Goal: Use online tool/utility: Use online tool/utility

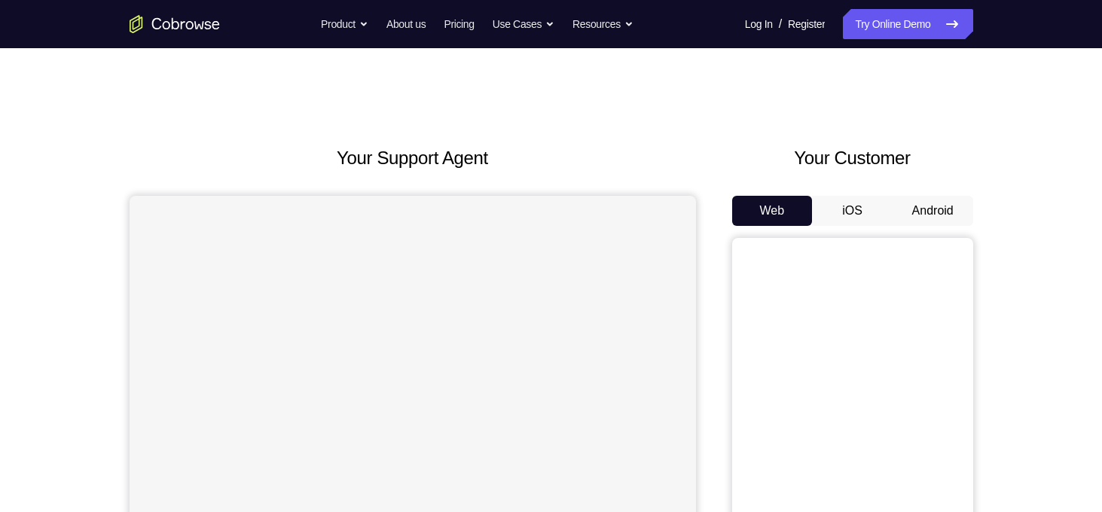
click at [938, 210] on button "Android" at bounding box center [933, 211] width 81 height 30
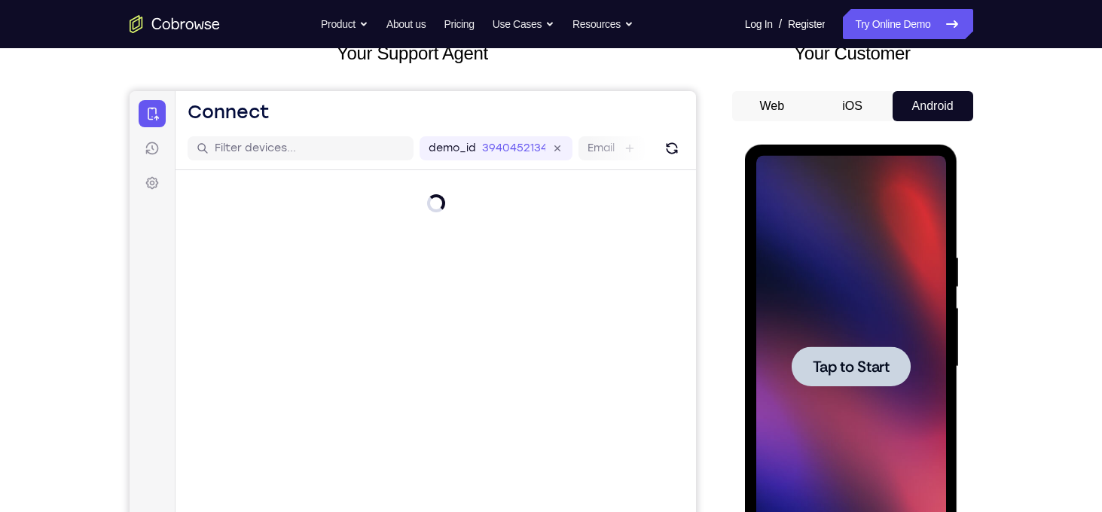
click at [847, 359] on span "Tap to Start" at bounding box center [851, 366] width 77 height 15
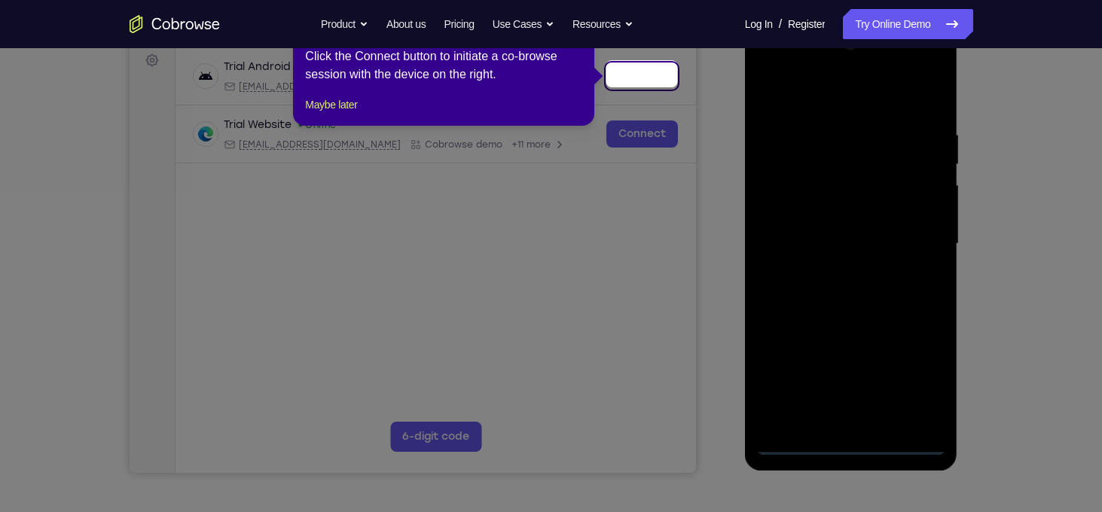
scroll to position [229, 0]
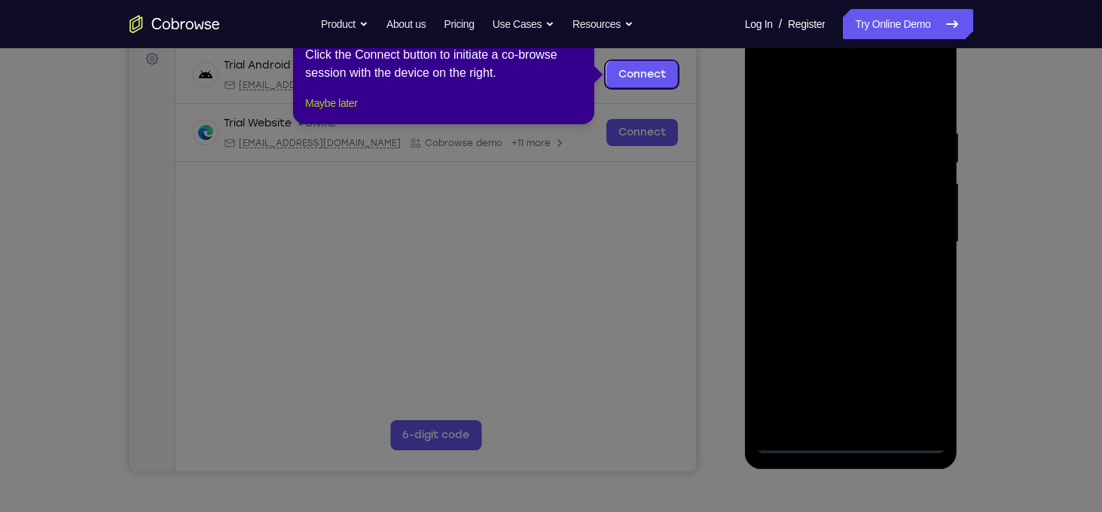
click at [333, 112] on button "Maybe later" at bounding box center [331, 103] width 52 height 18
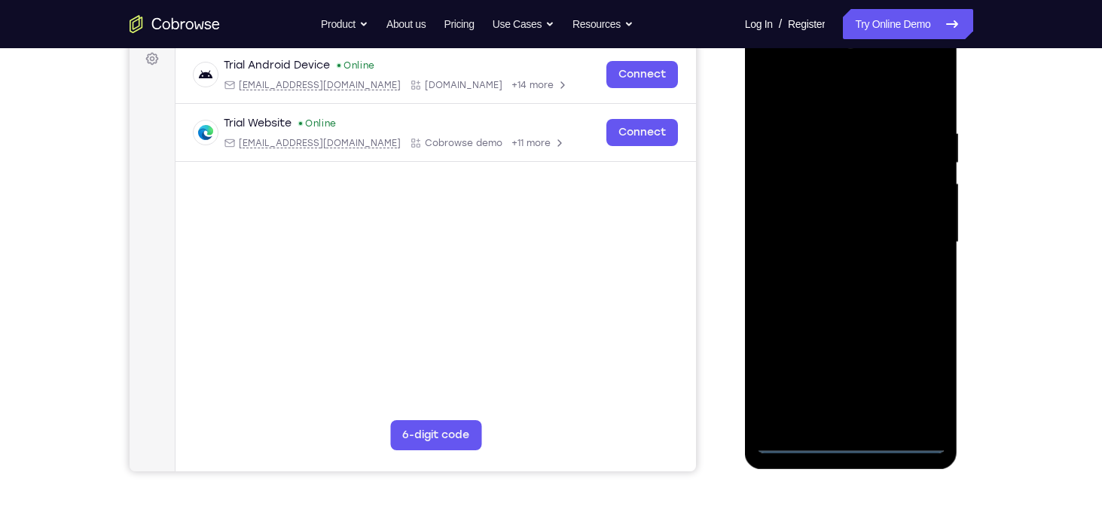
click at [853, 441] on div at bounding box center [851, 243] width 190 height 422
click at [912, 373] on div at bounding box center [851, 243] width 190 height 422
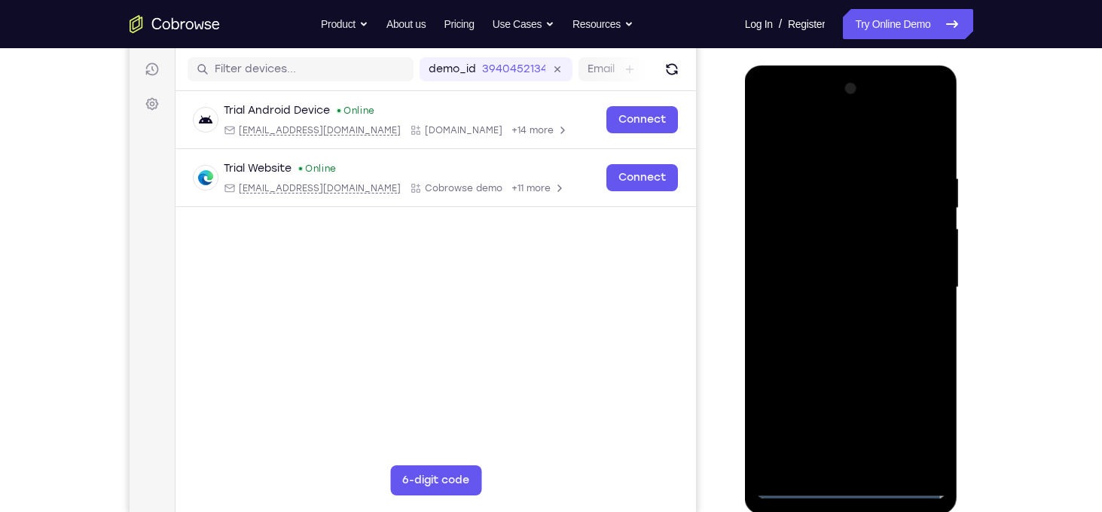
scroll to position [183, 0]
click at [768, 106] on div at bounding box center [851, 289] width 190 height 422
click at [916, 283] on div at bounding box center [851, 289] width 190 height 422
click at [829, 318] on div at bounding box center [851, 289] width 190 height 422
click at [814, 277] on div at bounding box center [851, 289] width 190 height 422
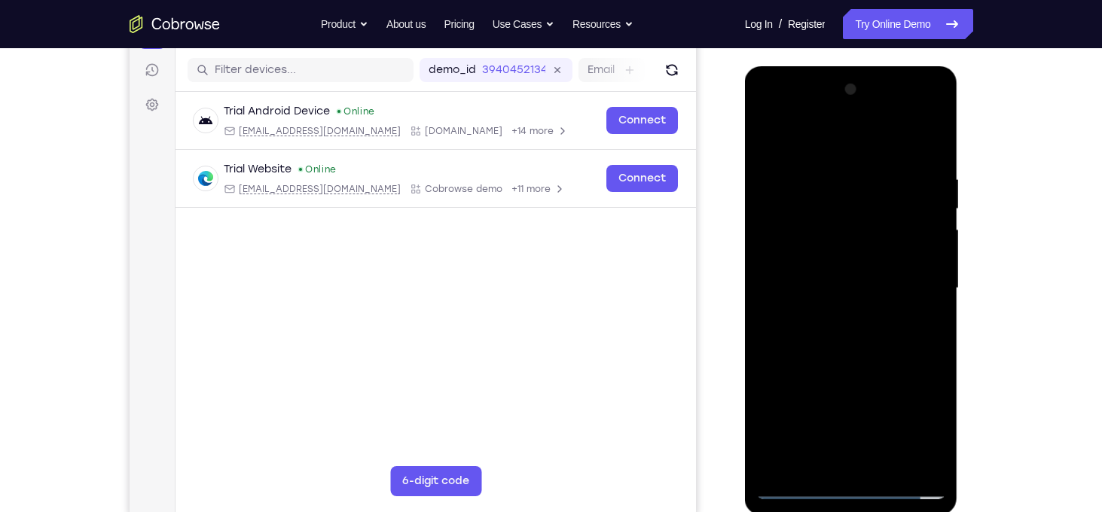
click at [841, 250] on div at bounding box center [851, 289] width 190 height 422
click at [841, 284] on div at bounding box center [851, 289] width 190 height 422
click at [854, 349] on div at bounding box center [851, 289] width 190 height 422
click at [826, 337] on div at bounding box center [851, 289] width 190 height 422
click at [859, 352] on div at bounding box center [851, 289] width 190 height 422
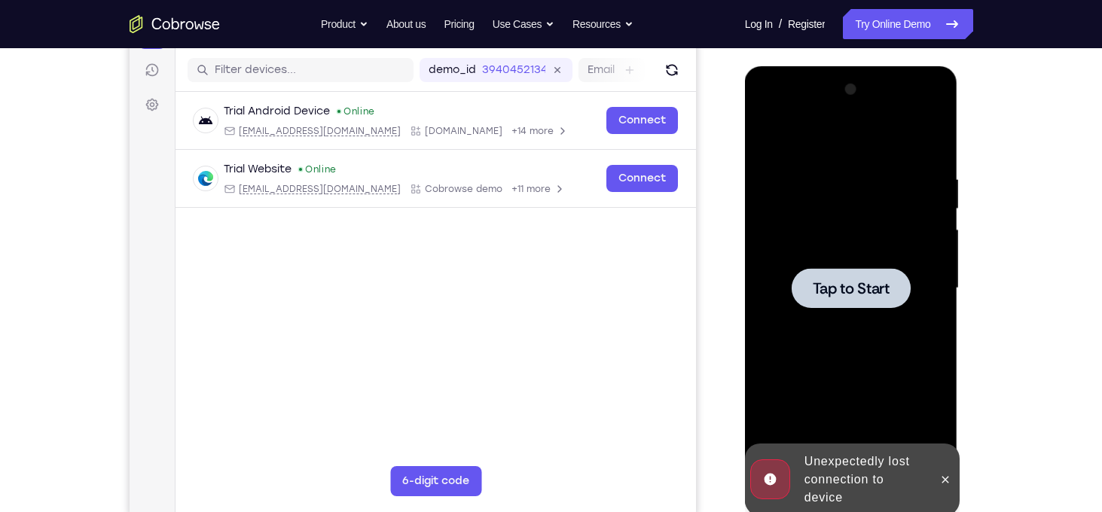
click at [853, 283] on span "Tap to Start" at bounding box center [851, 288] width 77 height 15
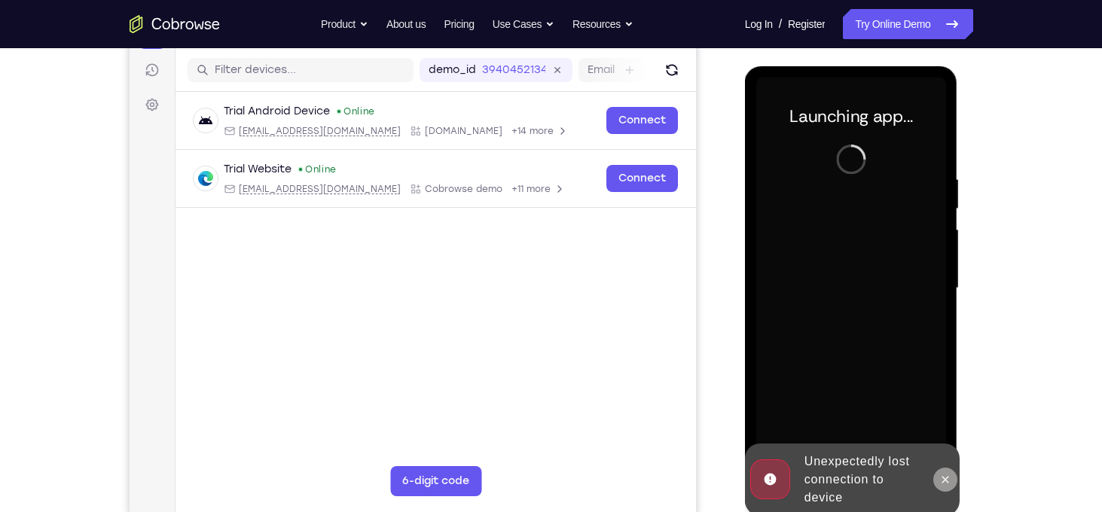
click at [944, 479] on icon at bounding box center [945, 479] width 7 height 7
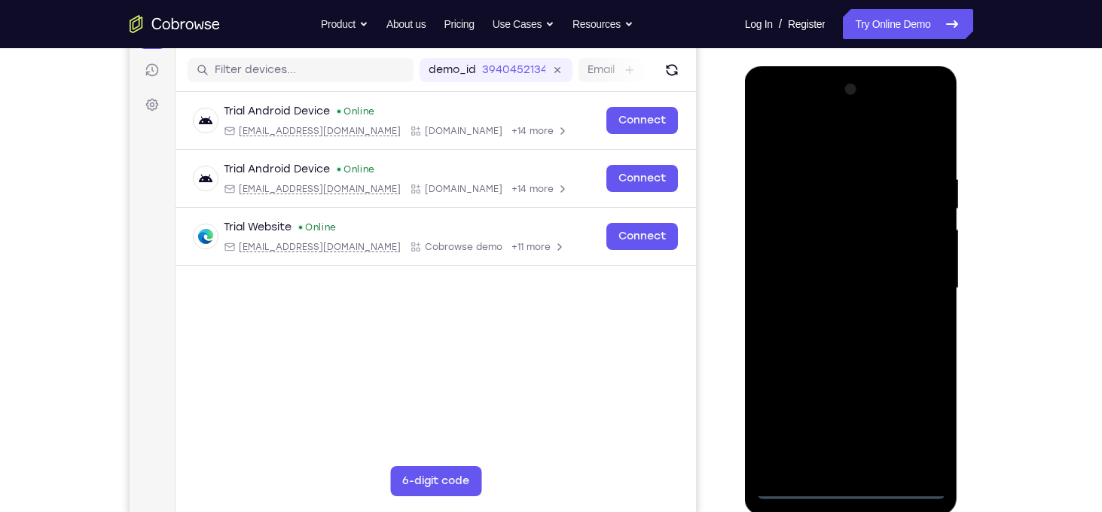
click at [853, 487] on div at bounding box center [851, 289] width 190 height 422
click at [908, 425] on div at bounding box center [851, 289] width 190 height 422
click at [768, 117] on div at bounding box center [851, 289] width 190 height 422
click at [771, 111] on div at bounding box center [851, 289] width 190 height 422
click at [919, 271] on div at bounding box center [851, 289] width 190 height 422
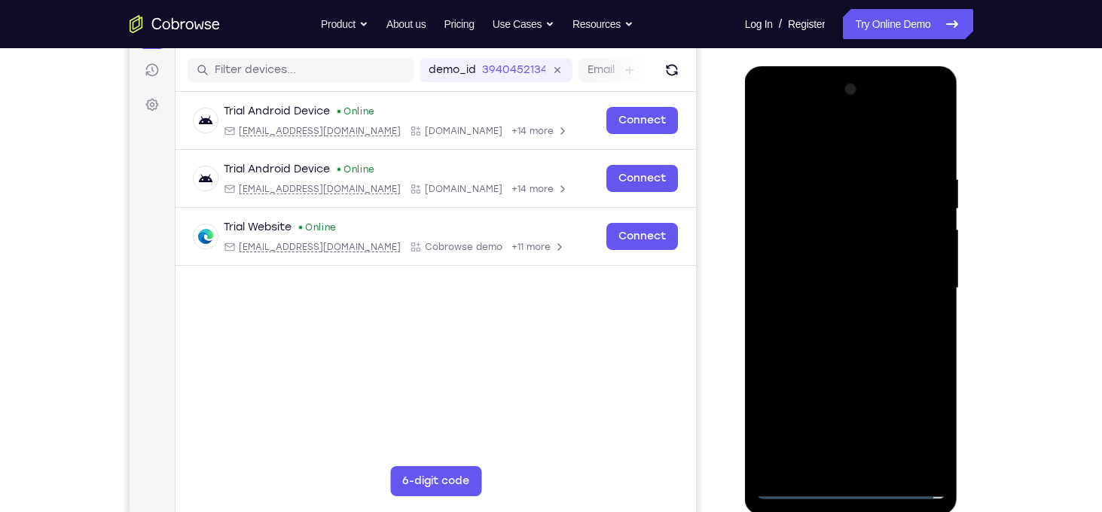
click at [844, 288] on div at bounding box center [851, 289] width 190 height 422
click at [837, 288] on div at bounding box center [851, 289] width 190 height 422
click at [832, 317] on div at bounding box center [851, 289] width 190 height 422
click at [836, 258] on div at bounding box center [851, 289] width 190 height 422
click at [768, 462] on div at bounding box center [851, 289] width 190 height 422
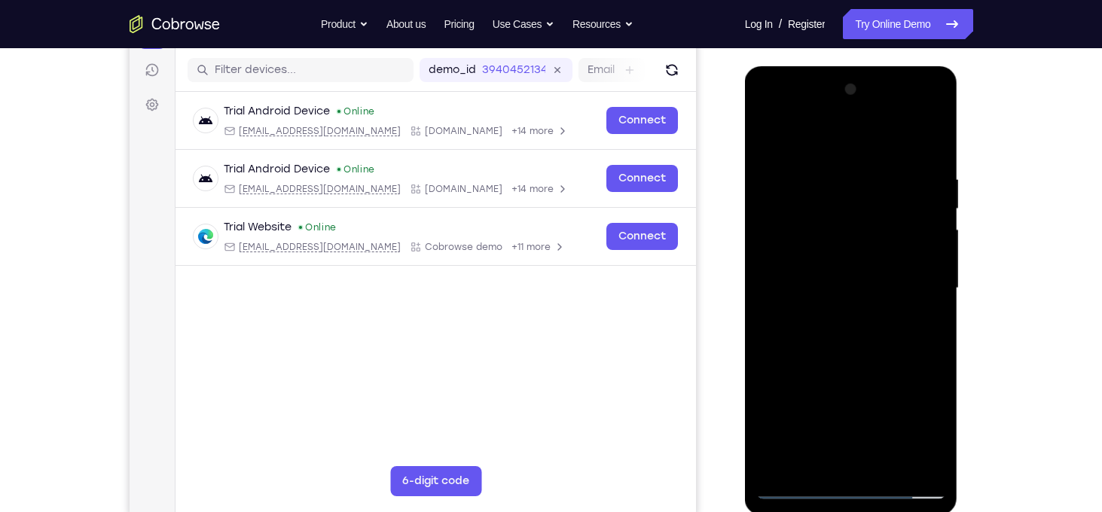
click at [818, 274] on div at bounding box center [851, 289] width 190 height 422
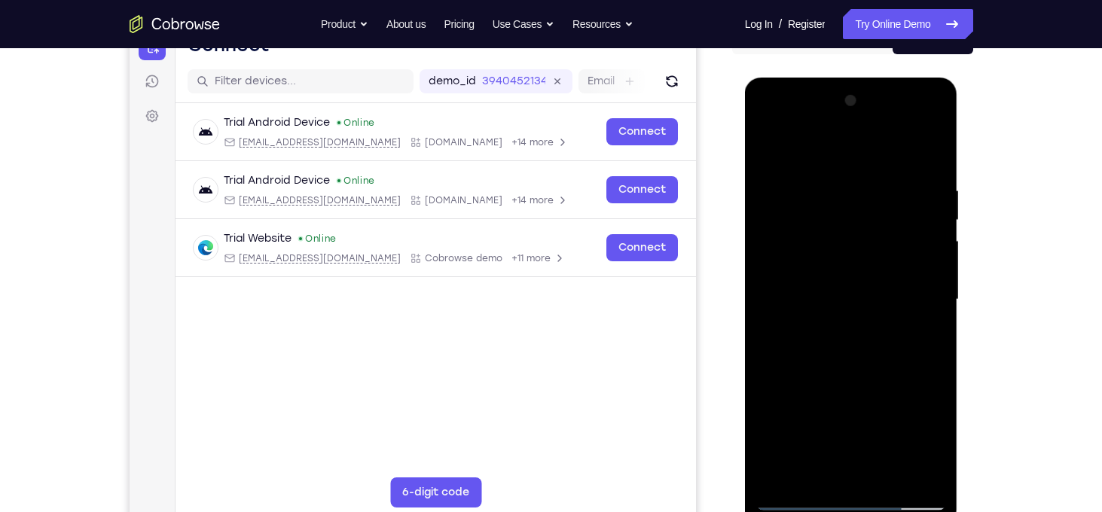
scroll to position [170, 0]
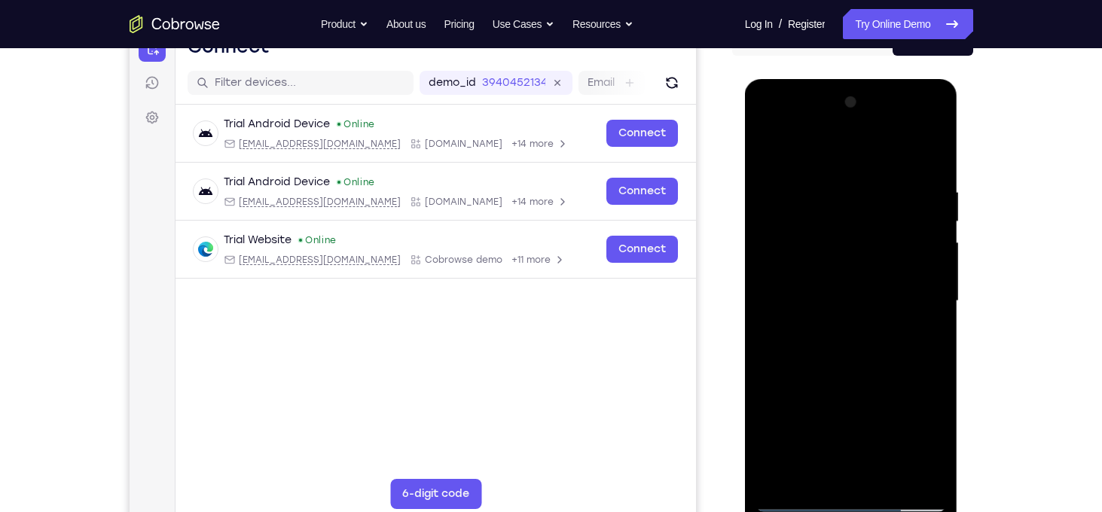
click at [874, 224] on div at bounding box center [851, 301] width 190 height 422
click at [856, 307] on div at bounding box center [851, 301] width 190 height 422
click at [797, 258] on div at bounding box center [851, 301] width 190 height 422
click at [866, 293] on div at bounding box center [851, 301] width 190 height 422
click at [859, 316] on div at bounding box center [851, 301] width 190 height 422
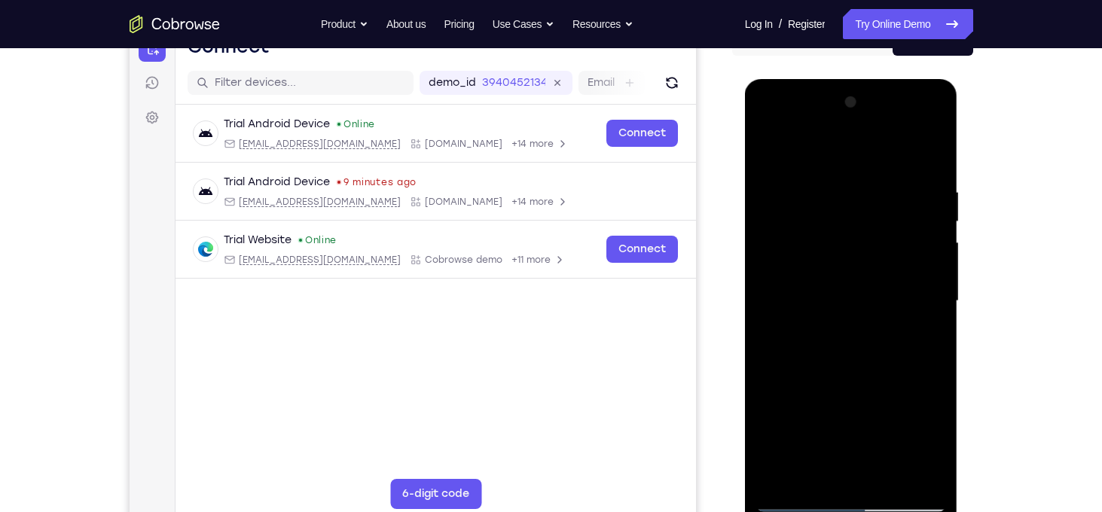
click at [856, 340] on div at bounding box center [851, 301] width 190 height 422
click at [846, 337] on div at bounding box center [851, 301] width 190 height 422
click at [838, 188] on div at bounding box center [851, 301] width 190 height 422
click at [874, 224] on div at bounding box center [851, 301] width 190 height 422
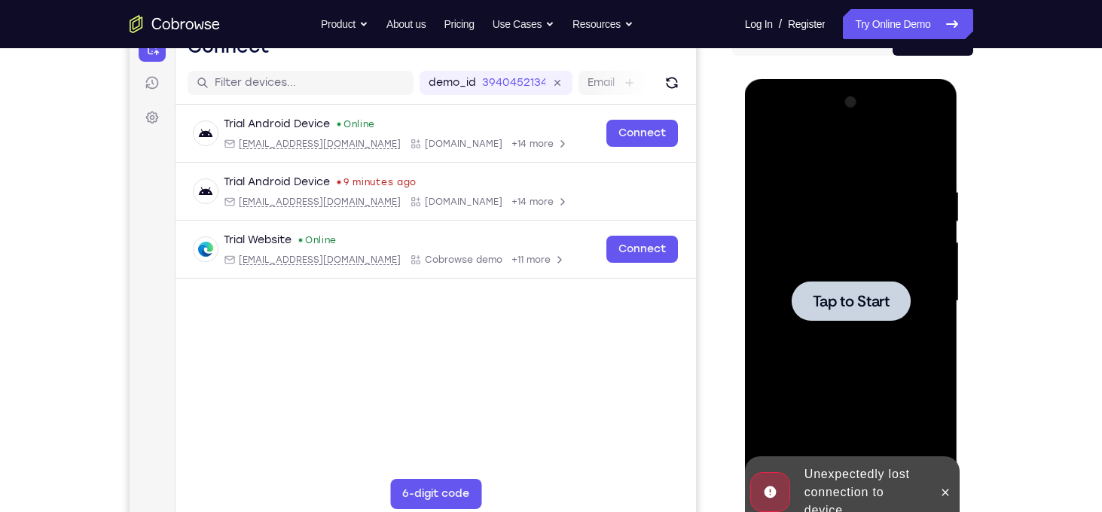
click at [847, 343] on div at bounding box center [851, 301] width 190 height 422
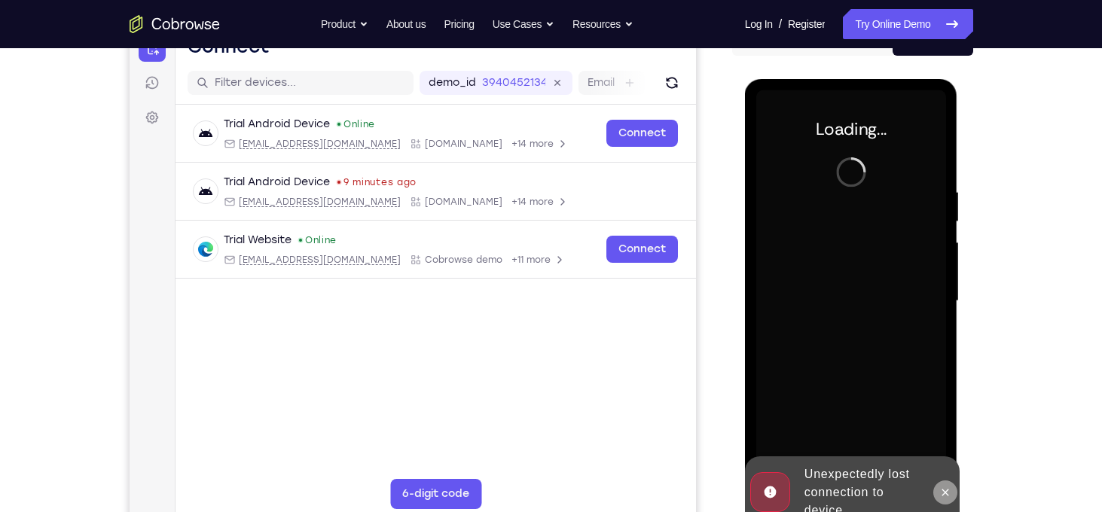
click at [941, 490] on icon at bounding box center [945, 493] width 12 height 12
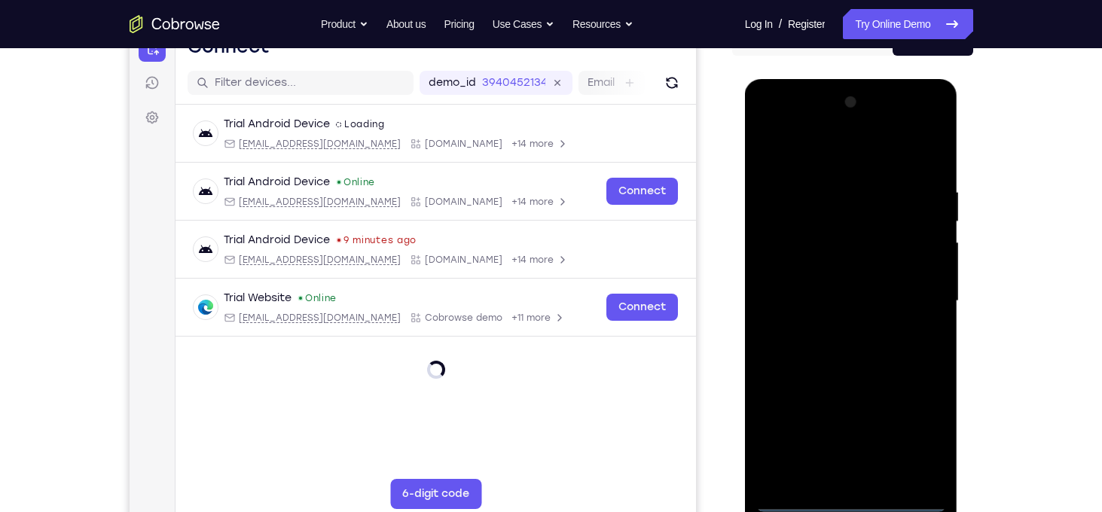
click at [846, 502] on div at bounding box center [851, 301] width 190 height 422
click at [914, 433] on div at bounding box center [851, 301] width 190 height 422
click at [769, 126] on div at bounding box center [851, 301] width 190 height 422
click at [915, 295] on div at bounding box center [851, 301] width 190 height 422
click at [838, 329] on div at bounding box center [851, 301] width 190 height 422
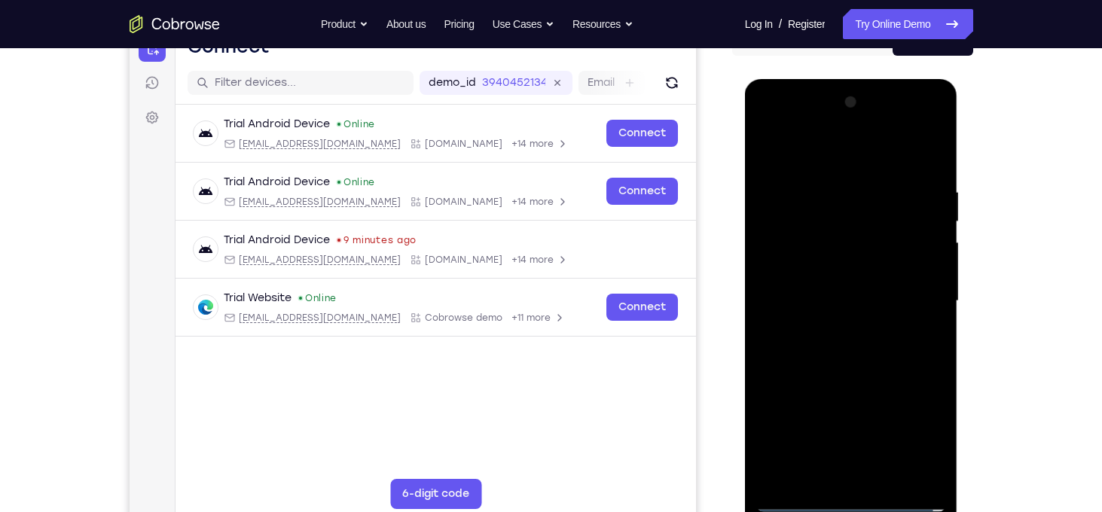
click at [841, 290] on div at bounding box center [851, 301] width 190 height 422
click at [826, 263] on div at bounding box center [851, 301] width 190 height 422
click at [838, 294] on div at bounding box center [851, 301] width 190 height 422
click at [853, 344] on div at bounding box center [851, 301] width 190 height 422
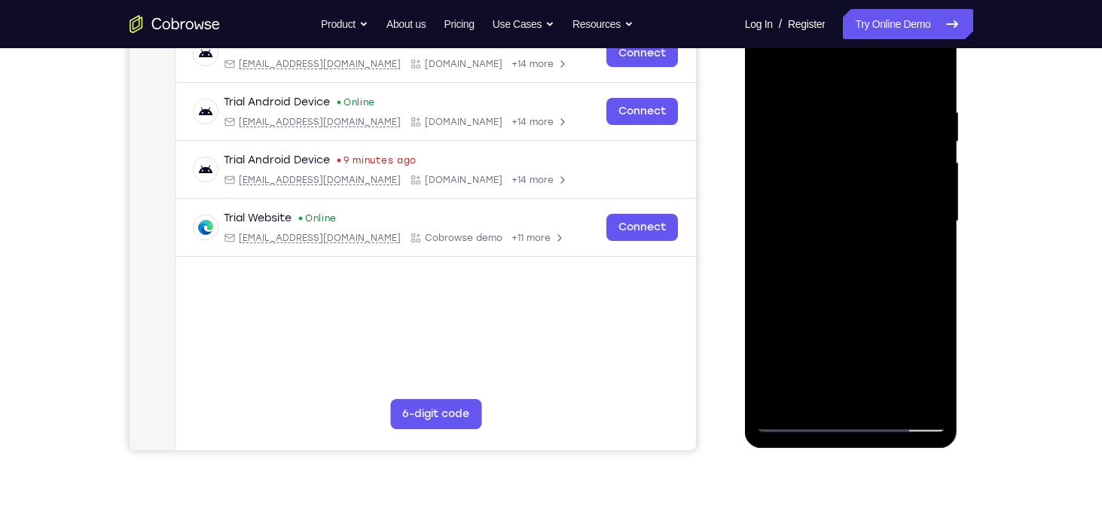
scroll to position [253, 0]
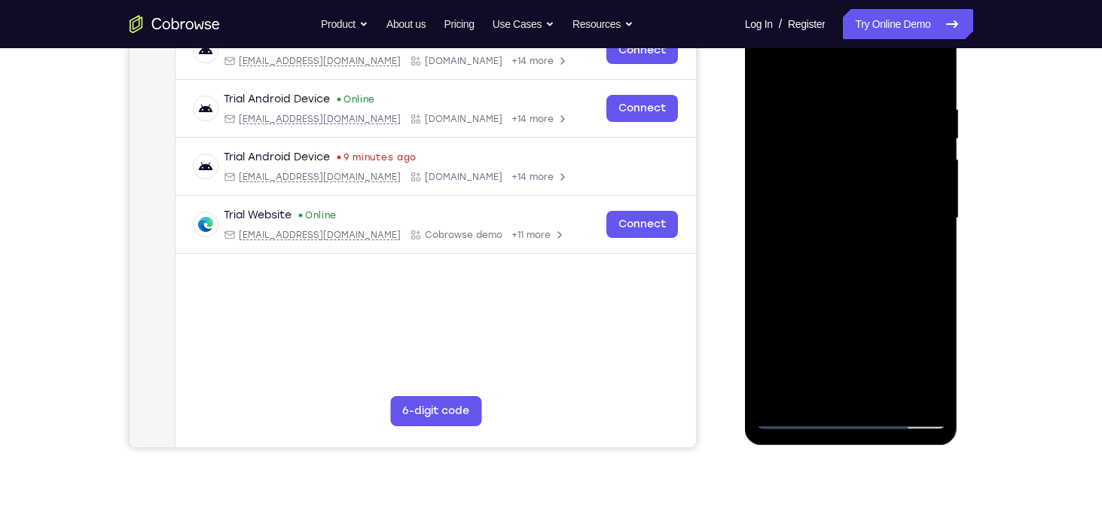
click at [796, 417] on div at bounding box center [851, 219] width 190 height 422
click at [926, 237] on div at bounding box center [851, 219] width 190 height 422
click at [790, 192] on div at bounding box center [851, 219] width 190 height 422
click at [787, 192] on div at bounding box center [851, 219] width 190 height 422
click at [789, 192] on div at bounding box center [851, 219] width 190 height 422
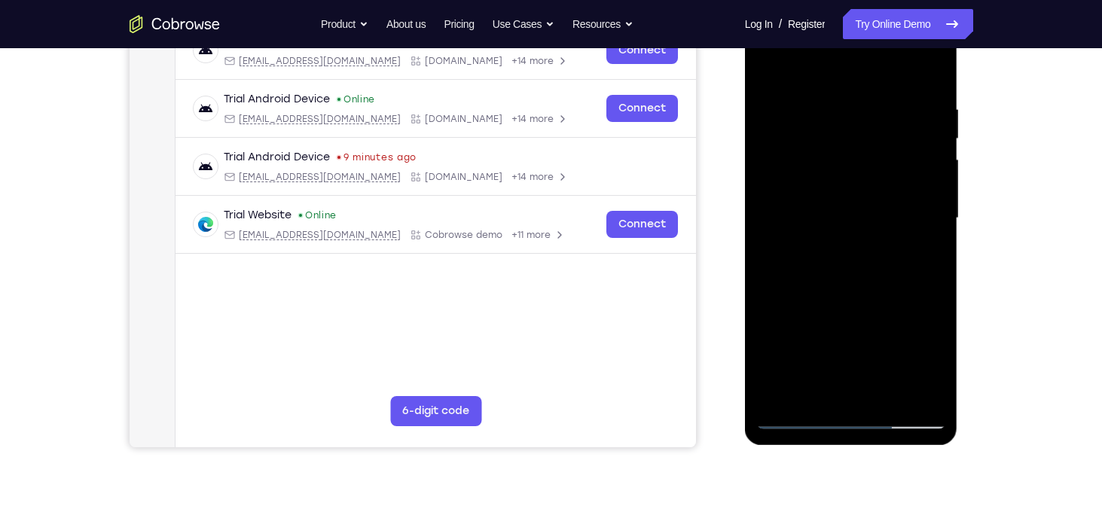
click at [789, 192] on div at bounding box center [851, 219] width 190 height 422
click at [797, 212] on div at bounding box center [851, 219] width 190 height 422
click at [850, 276] on div at bounding box center [851, 219] width 190 height 422
click at [786, 243] on div at bounding box center [851, 219] width 190 height 422
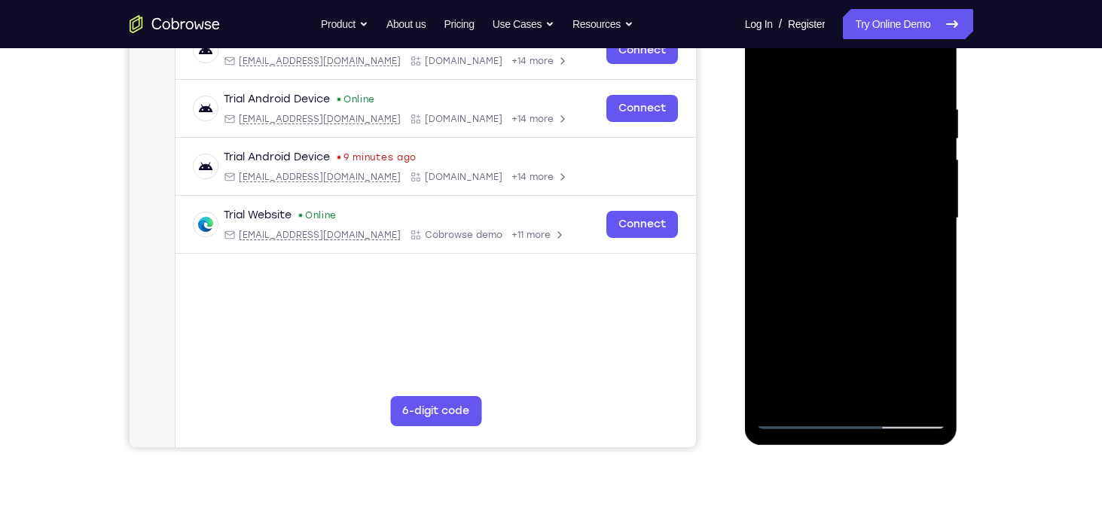
click at [786, 243] on div at bounding box center [851, 219] width 190 height 422
click at [810, 213] on div at bounding box center [851, 219] width 190 height 422
